Goal: Task Accomplishment & Management: Manage account settings

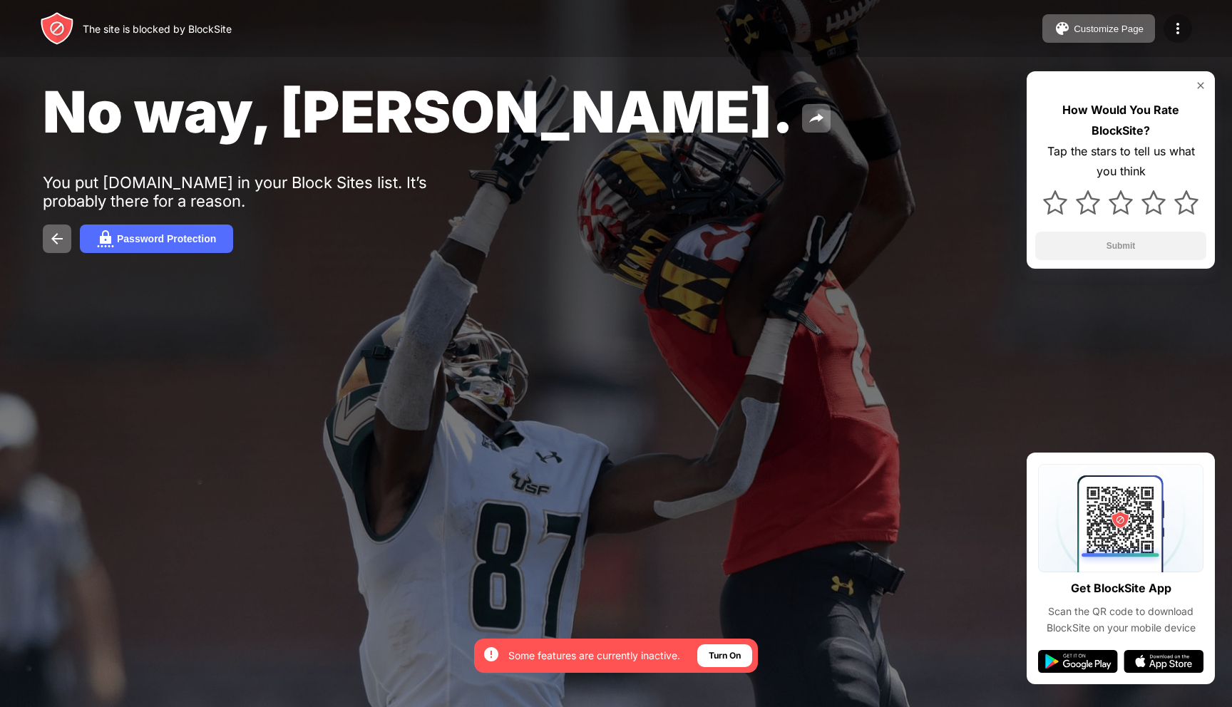
click at [1183, 36] on img at bounding box center [1177, 28] width 17 height 17
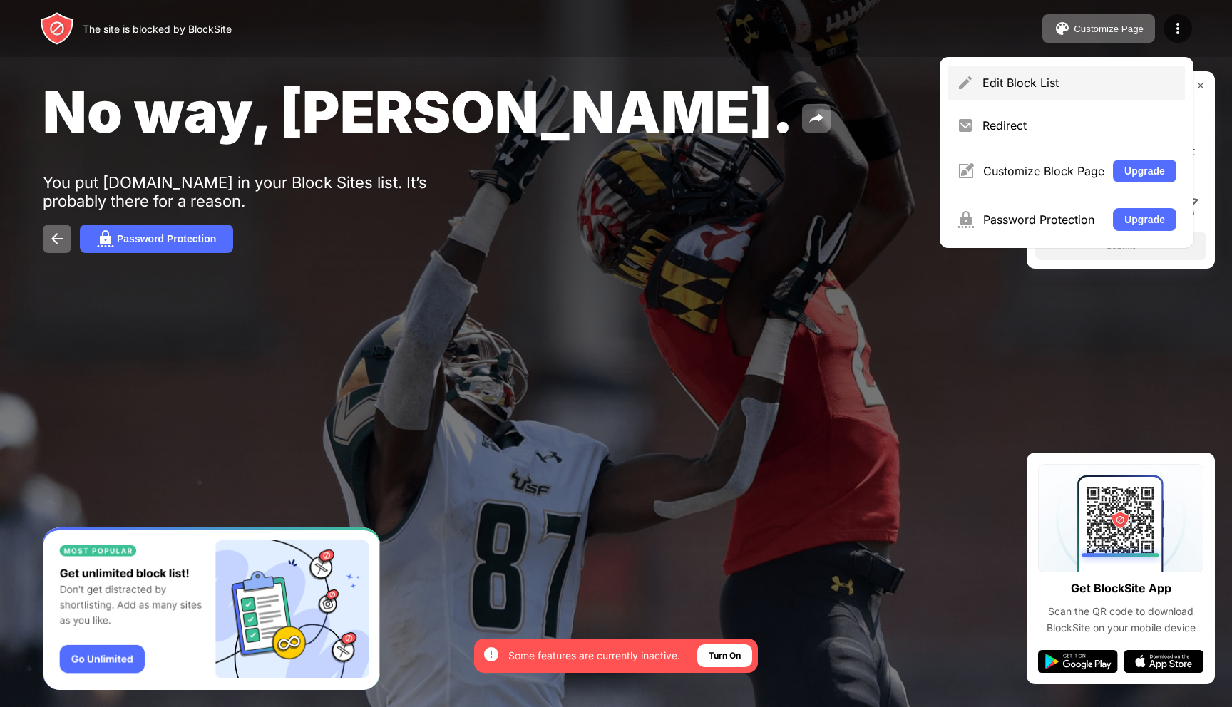
click at [981, 95] on div "Edit Block List" at bounding box center [1066, 83] width 237 height 34
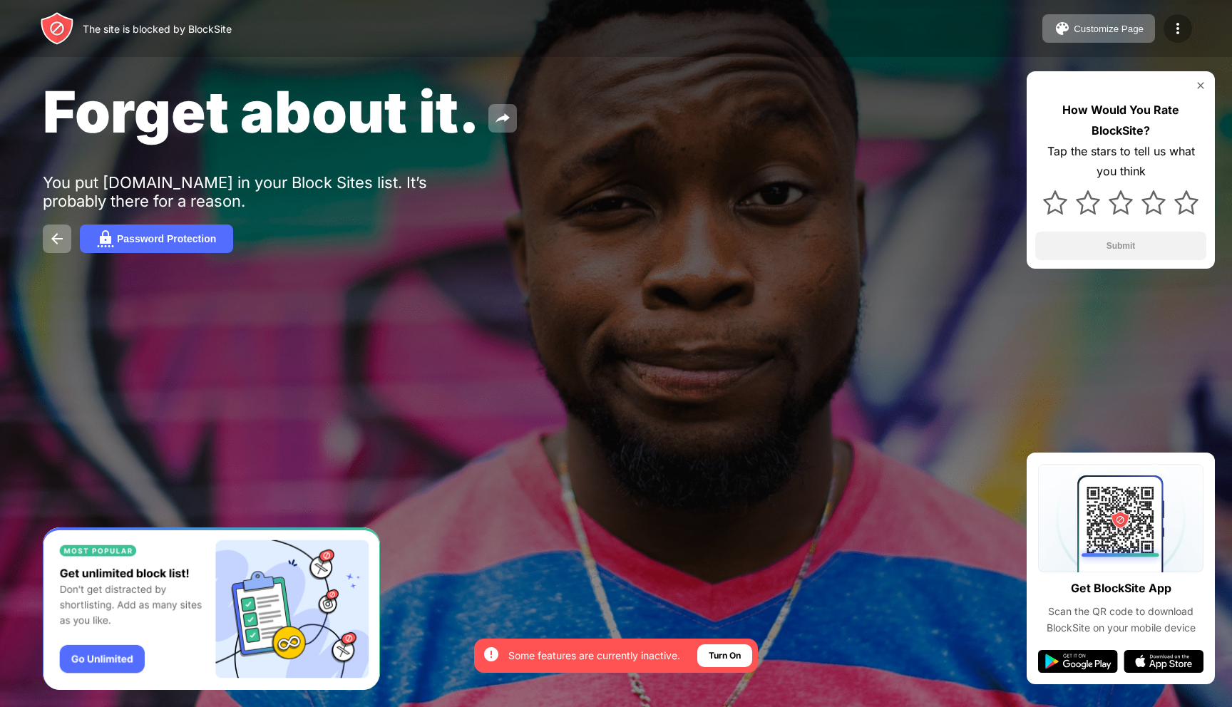
click at [1179, 17] on div at bounding box center [1178, 28] width 29 height 29
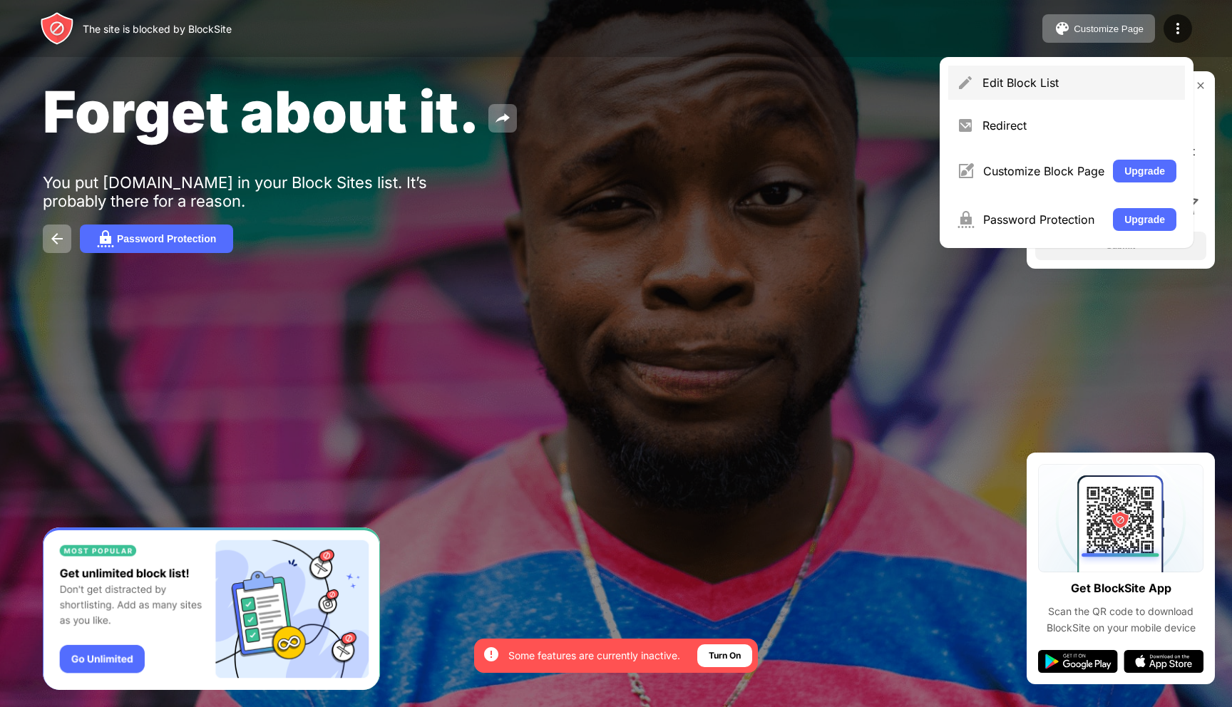
click at [1043, 71] on div "Edit Block List" at bounding box center [1066, 83] width 237 height 34
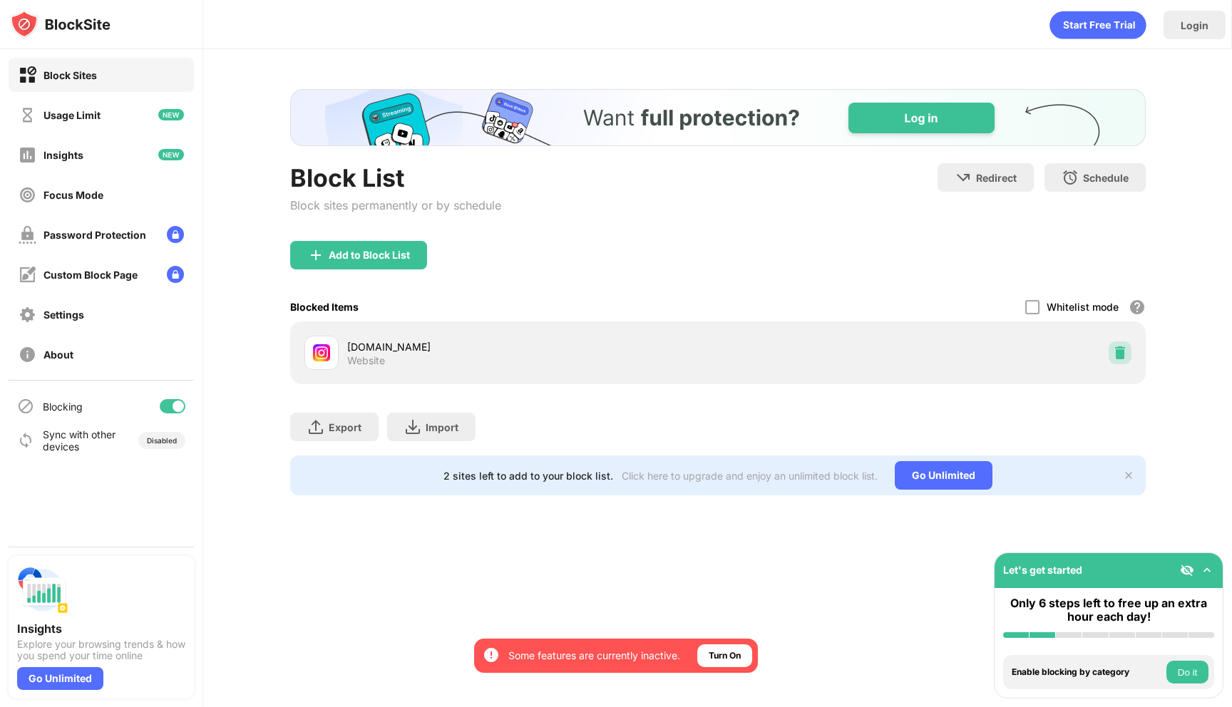
click at [1123, 358] on img at bounding box center [1120, 353] width 14 height 14
